Goal: Navigation & Orientation: Find specific page/section

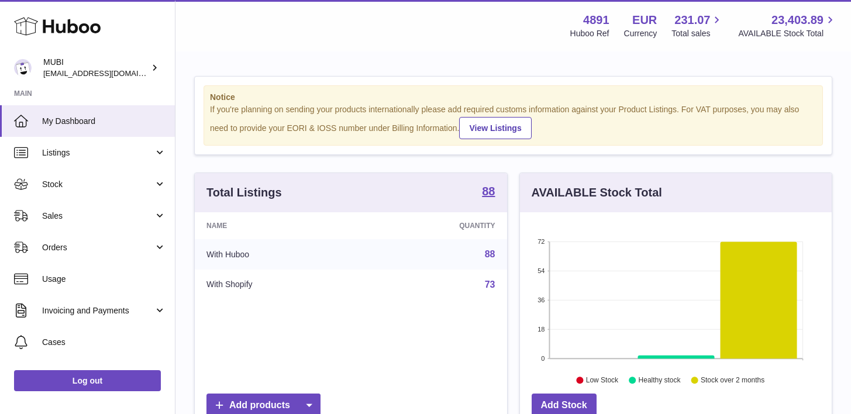
scroll to position [183, 312]
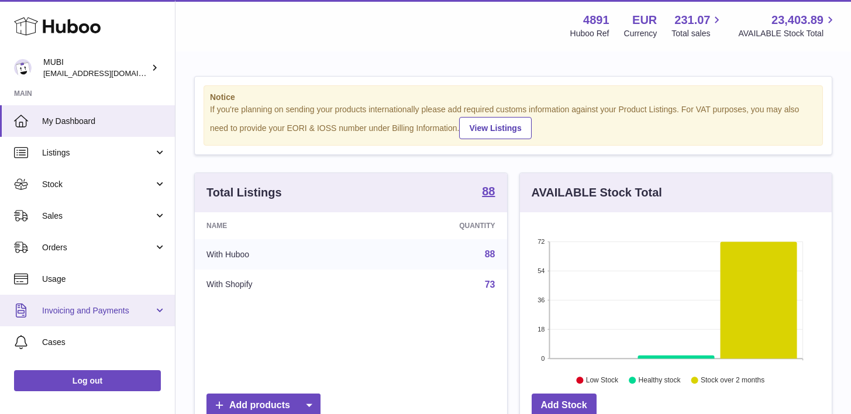
click at [144, 304] on link "Invoicing and Payments" at bounding box center [87, 311] width 175 height 32
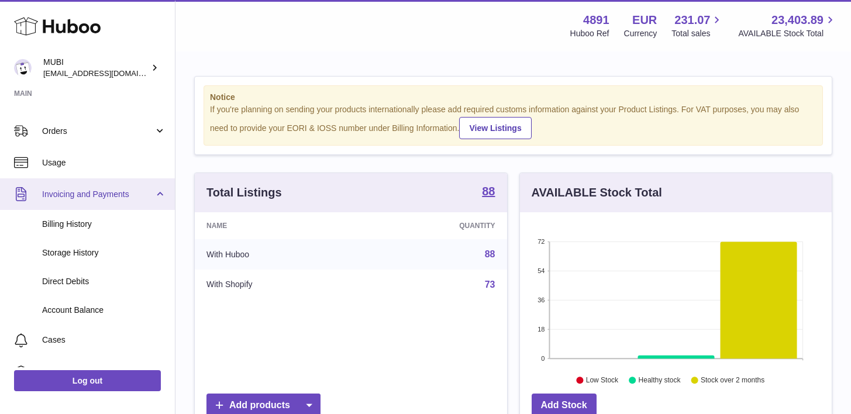
scroll to position [160, 0]
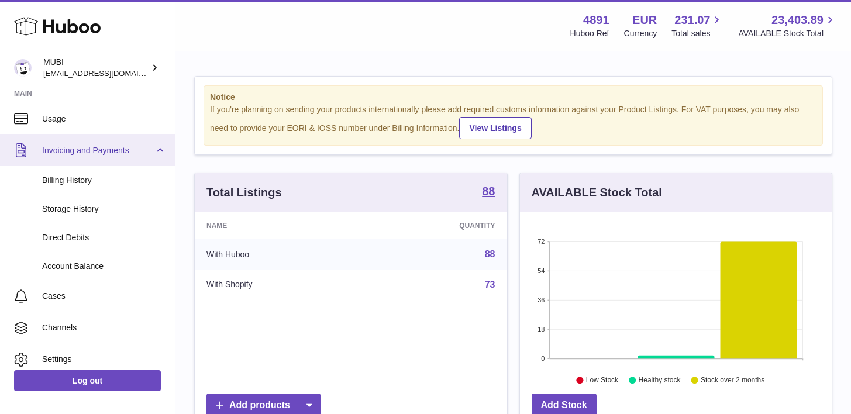
click at [74, 156] on link "Invoicing and Payments" at bounding box center [87, 151] width 175 height 32
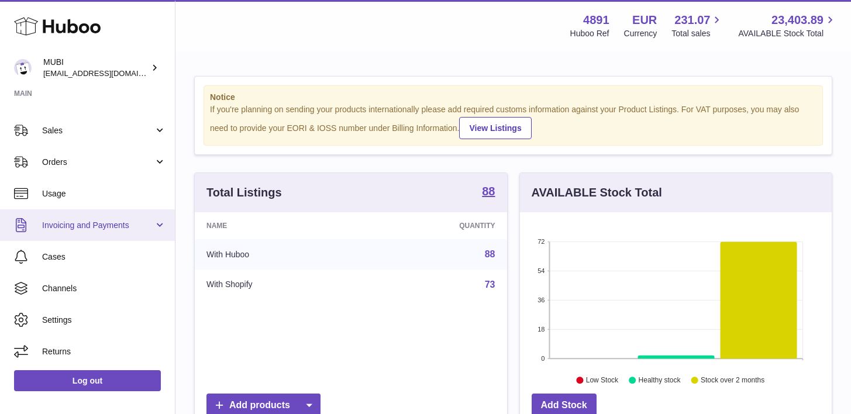
click at [157, 225] on link "Invoicing and Payments" at bounding box center [87, 225] width 175 height 32
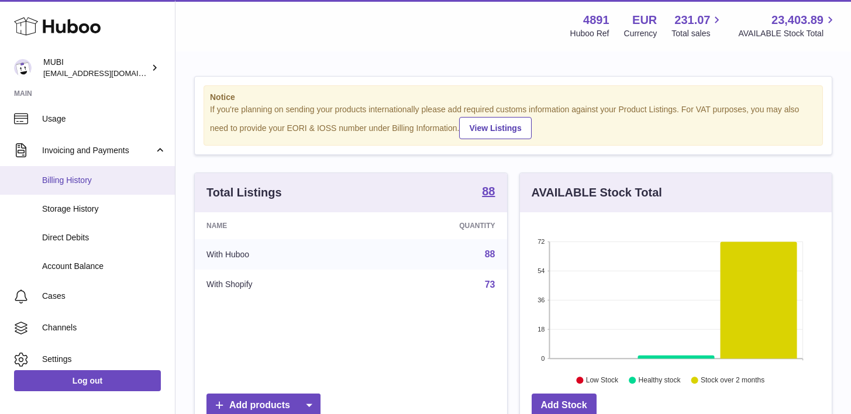
click at [68, 183] on span "Billing History" at bounding box center [104, 180] width 124 height 11
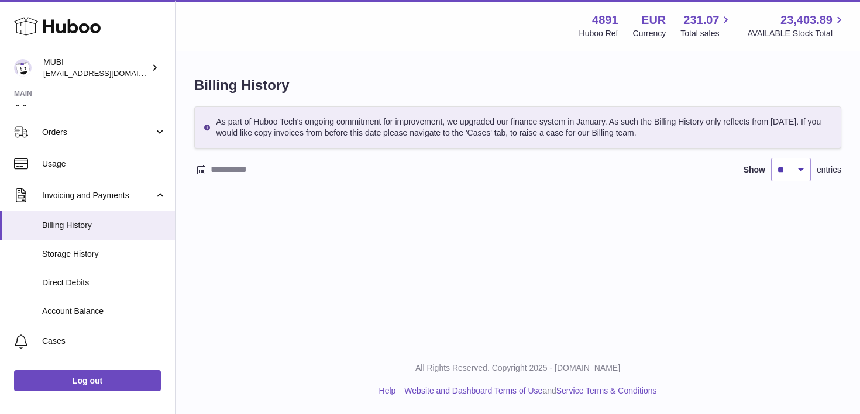
scroll to position [121, 0]
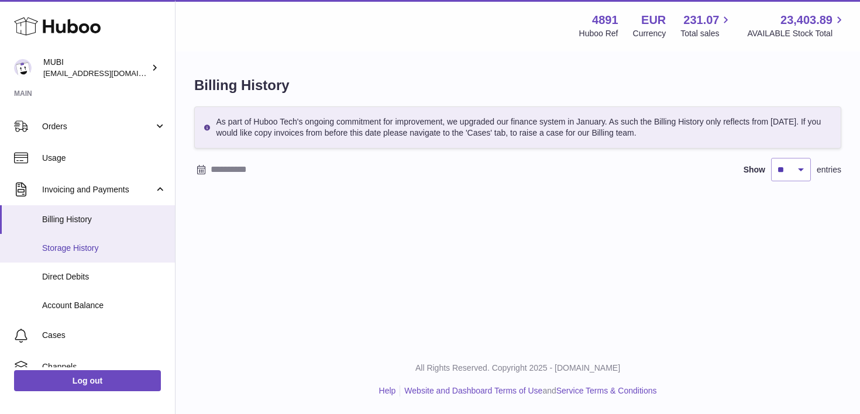
click at [59, 240] on link "Storage History" at bounding box center [87, 248] width 175 height 29
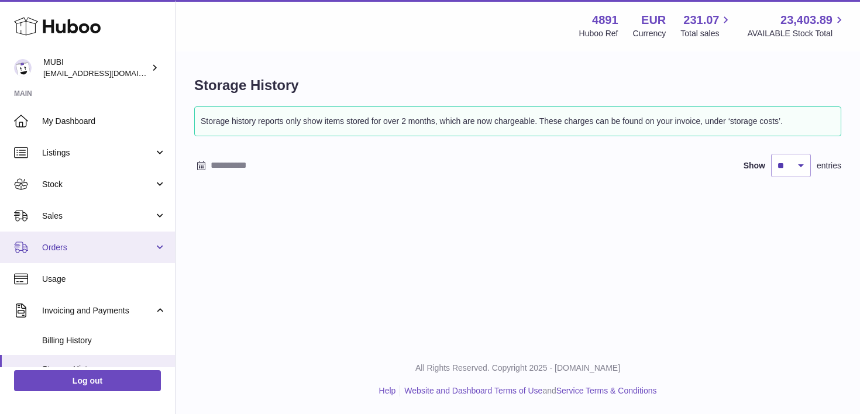
scroll to position [119, 0]
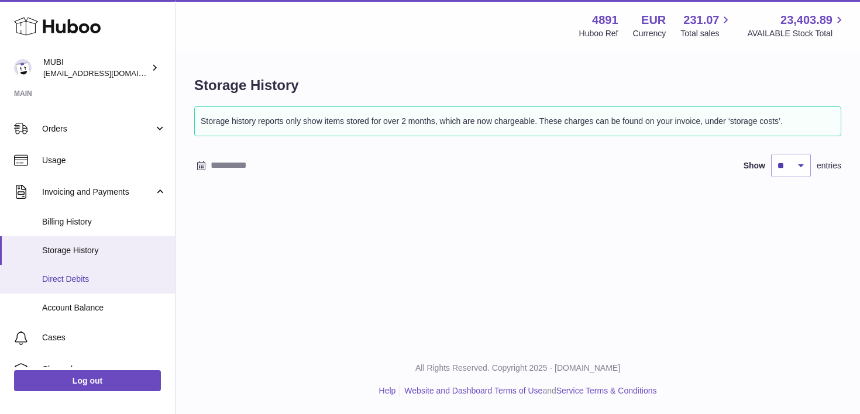
click at [82, 284] on span "Direct Debits" at bounding box center [104, 279] width 124 height 11
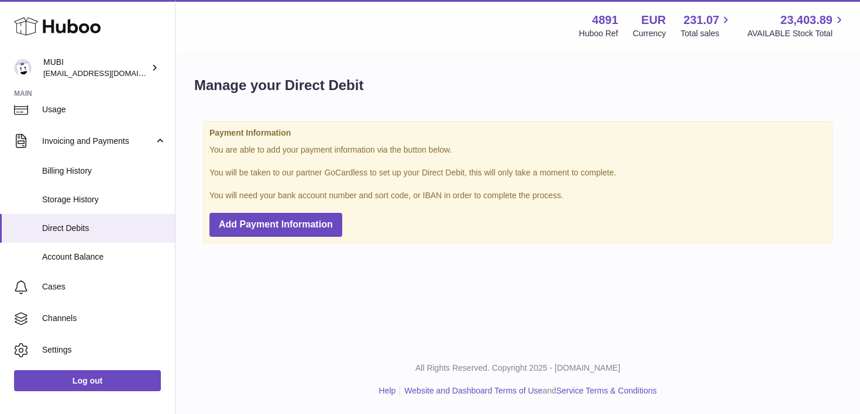
scroll to position [184, 0]
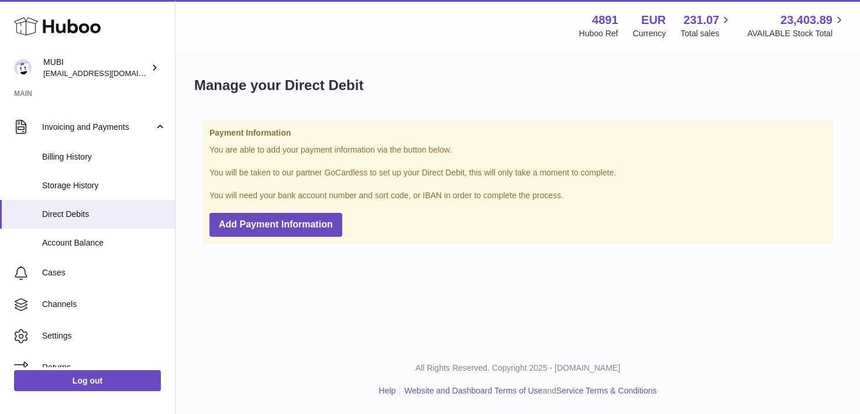
click at [81, 256] on link "Account Balance" at bounding box center [87, 243] width 175 height 29
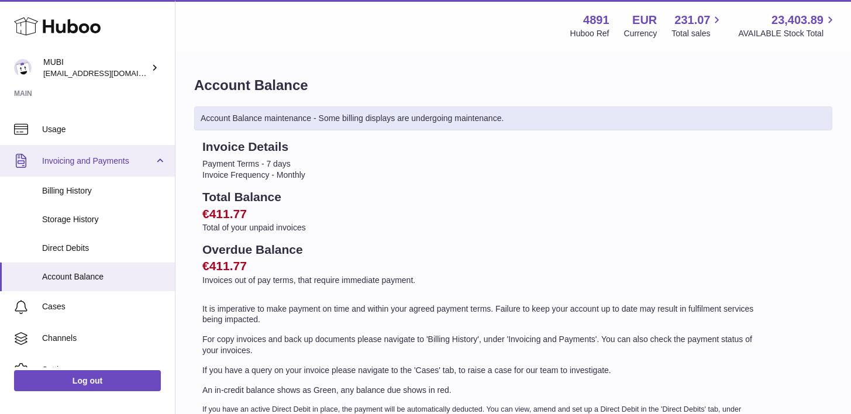
scroll to position [152, 0]
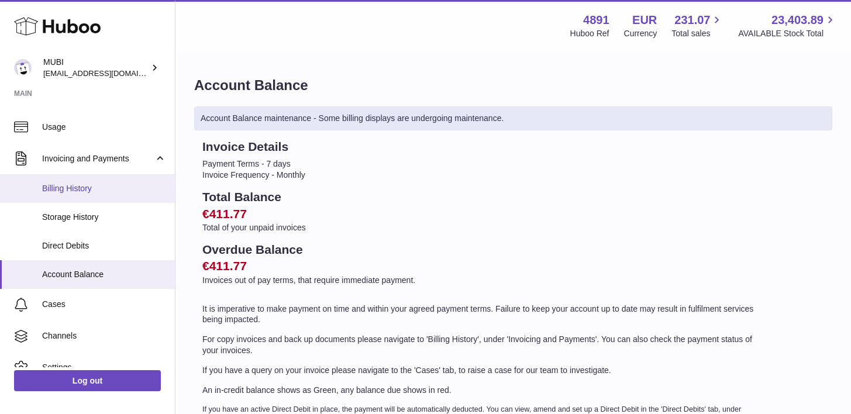
click at [62, 186] on span "Billing History" at bounding box center [104, 188] width 124 height 11
